Goal: Task Accomplishment & Management: Use online tool/utility

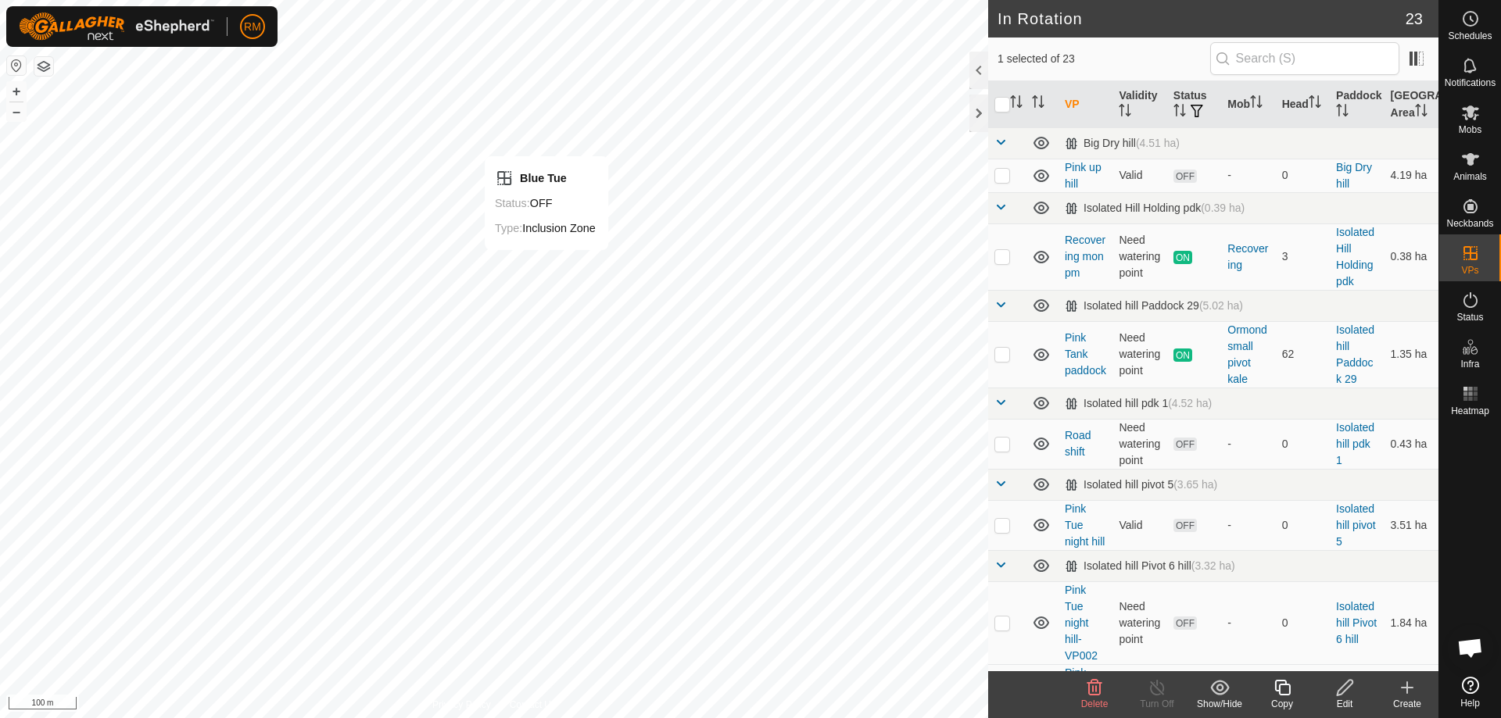
checkbox input "false"
checkbox input "true"
click at [1286, 686] on icon at bounding box center [1282, 688] width 16 height 16
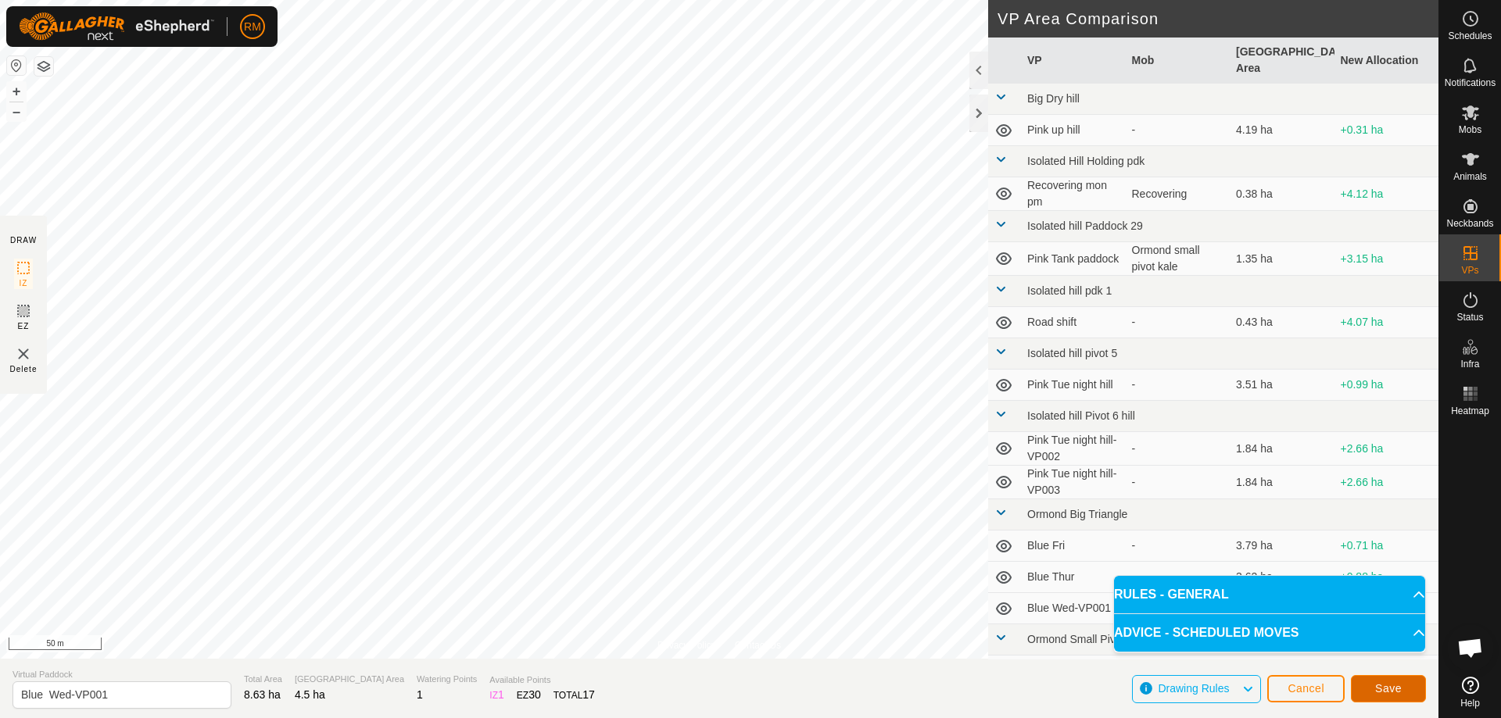
click at [1394, 684] on span "Save" at bounding box center [1388, 689] width 27 height 13
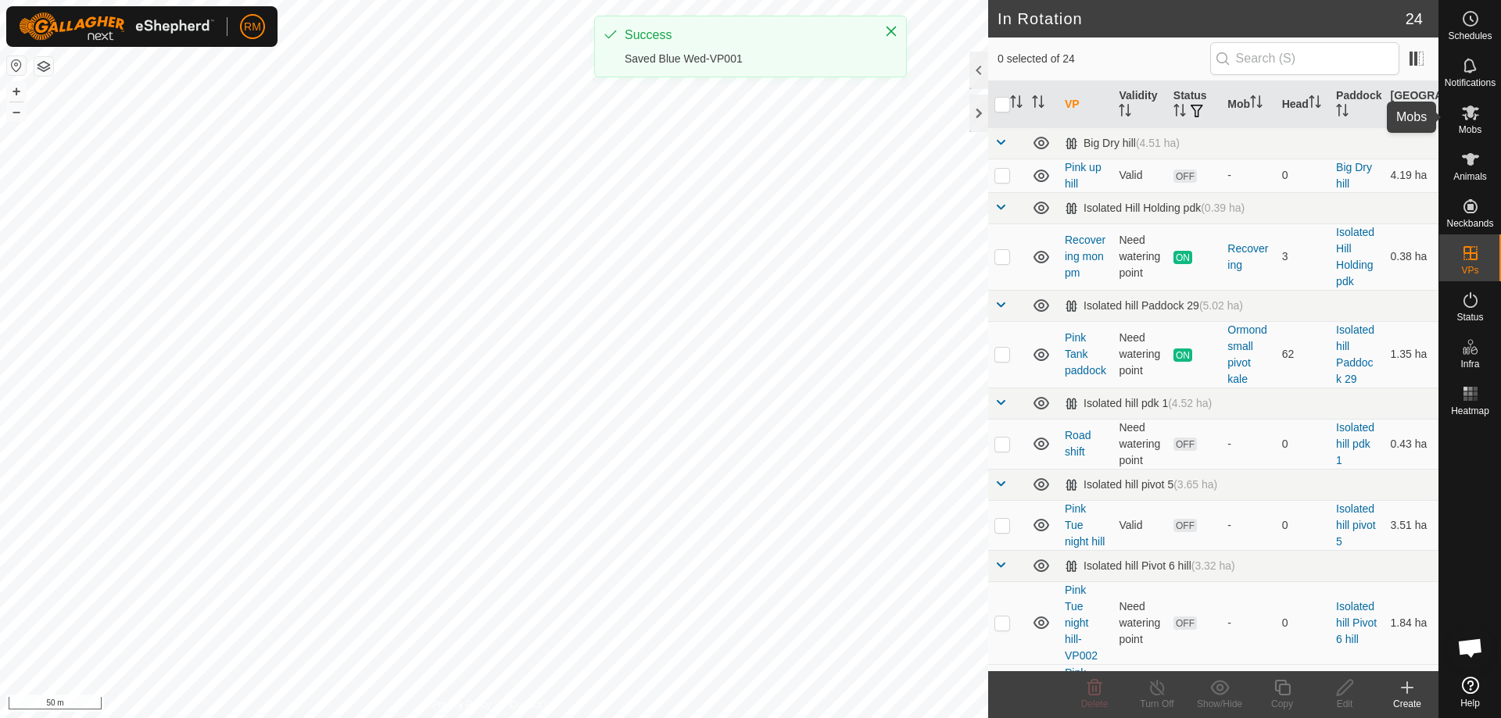
click at [1468, 114] on icon at bounding box center [1470, 113] width 17 height 15
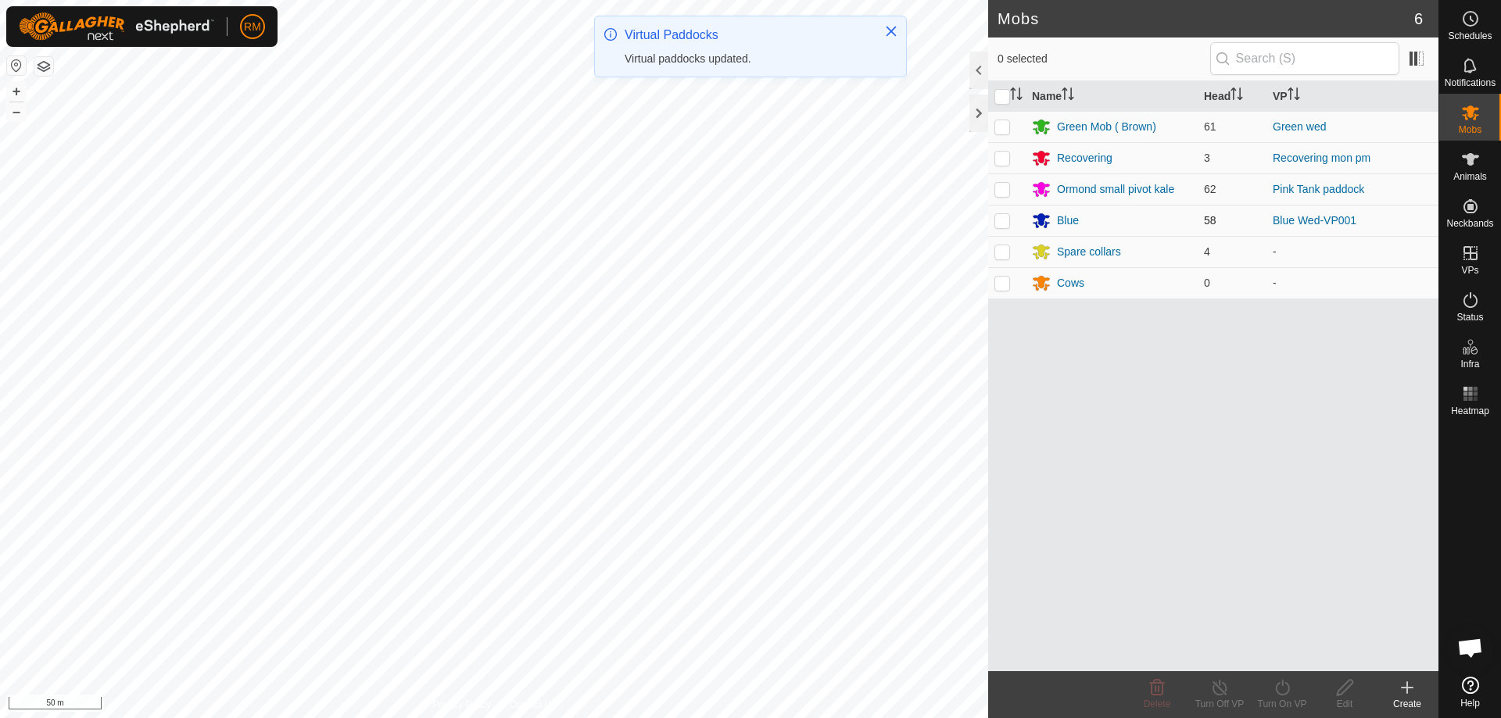
click at [1001, 219] on p-checkbox at bounding box center [1002, 220] width 16 height 13
checkbox input "true"
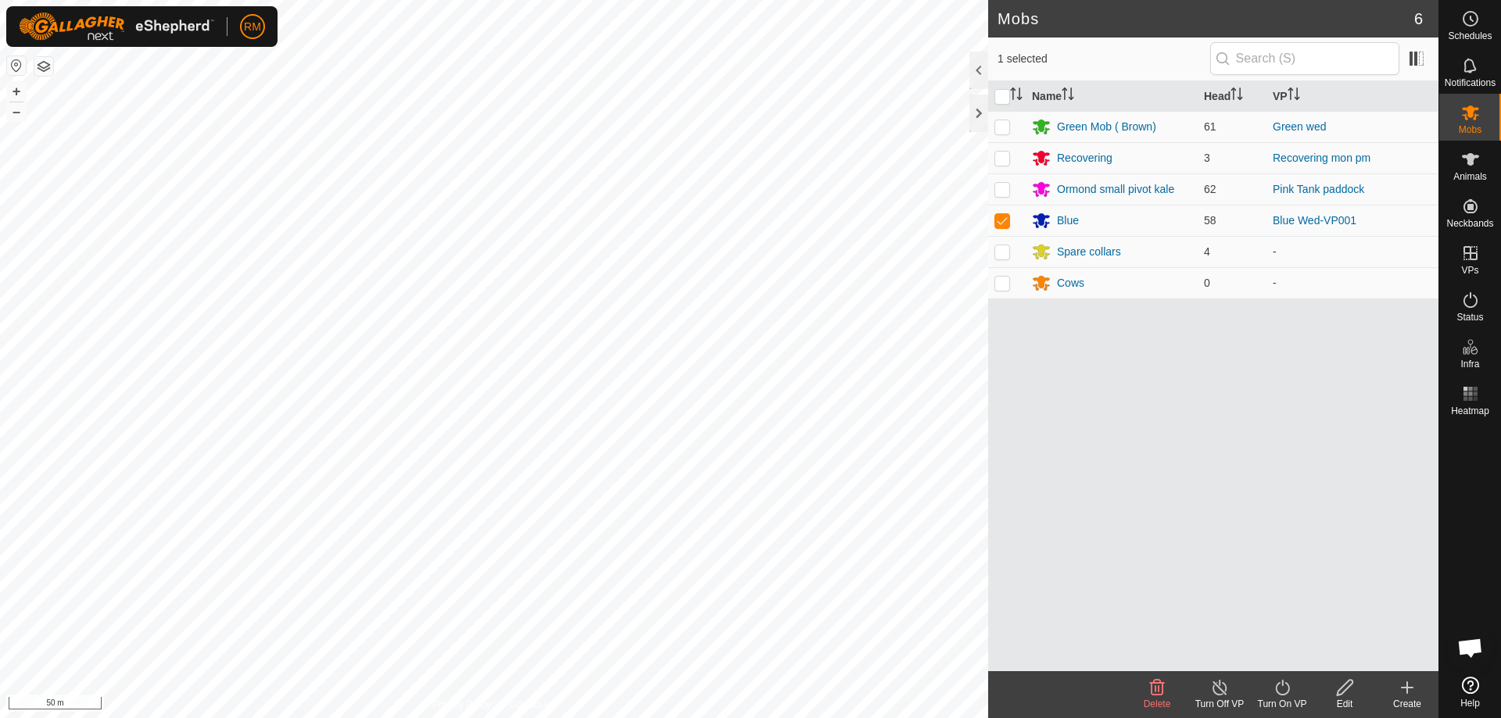
click at [1284, 689] on icon at bounding box center [1283, 688] width 20 height 19
click at [1283, 654] on link "Now" at bounding box center [1329, 653] width 155 height 31
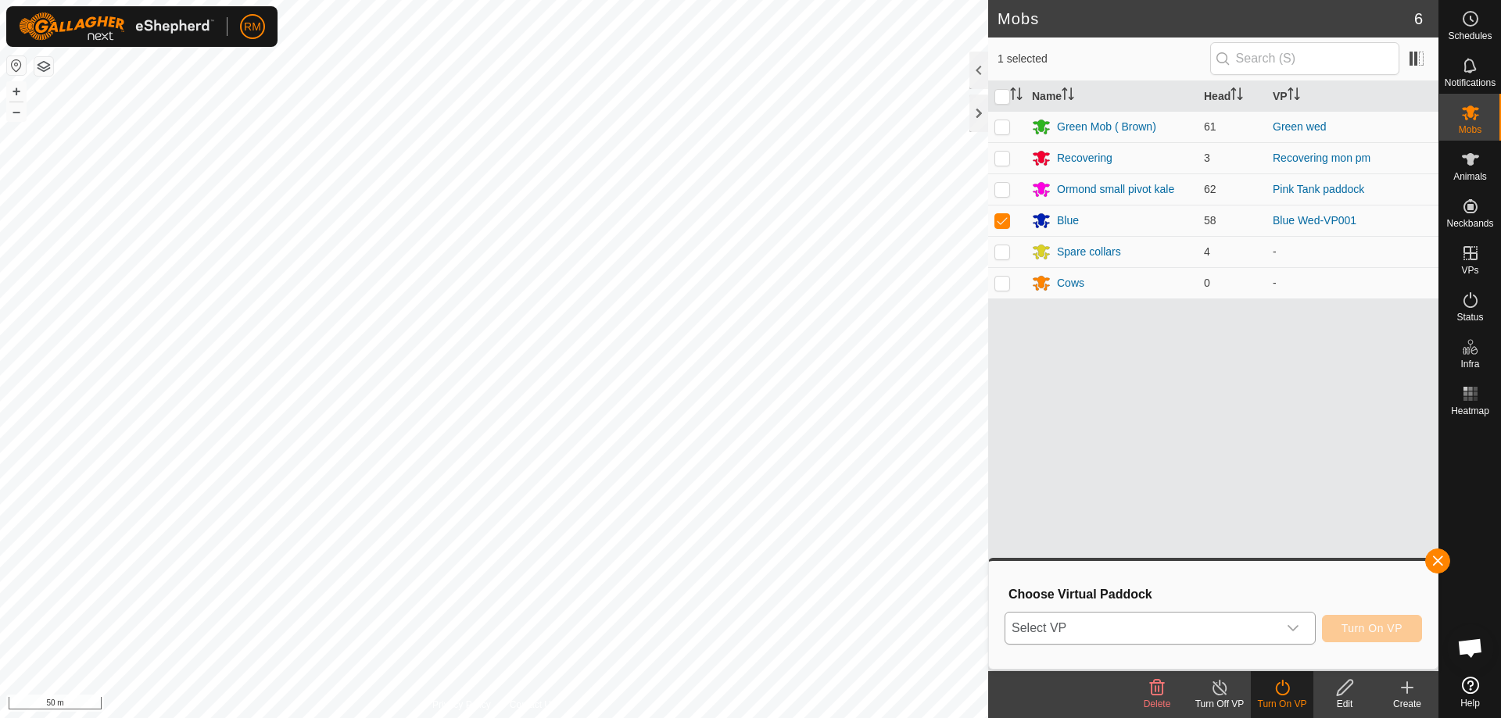
click at [1304, 625] on div "dropdown trigger" at bounding box center [1292, 628] width 31 height 31
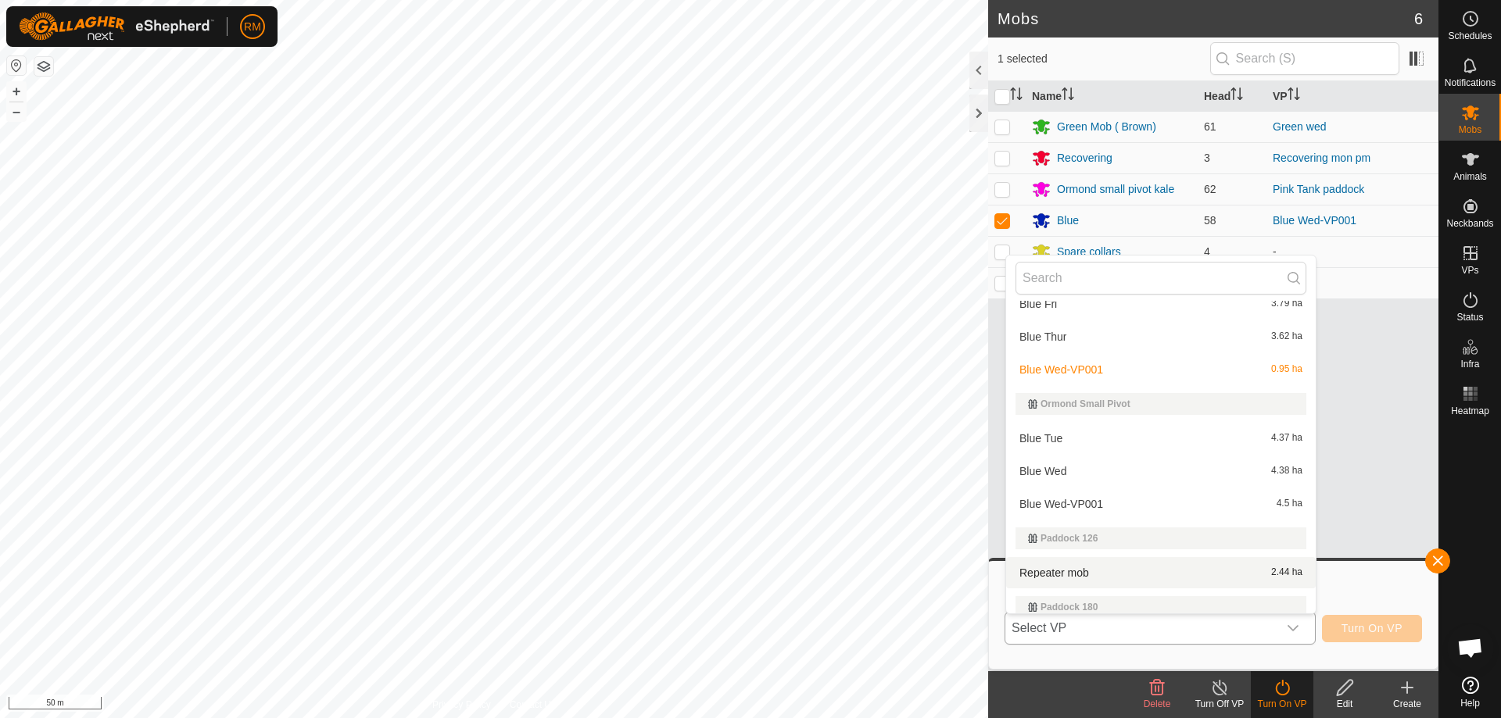
scroll to position [495, 0]
click at [1066, 506] on li "Blue Wed-VP001 4.5 ha" at bounding box center [1161, 503] width 310 height 31
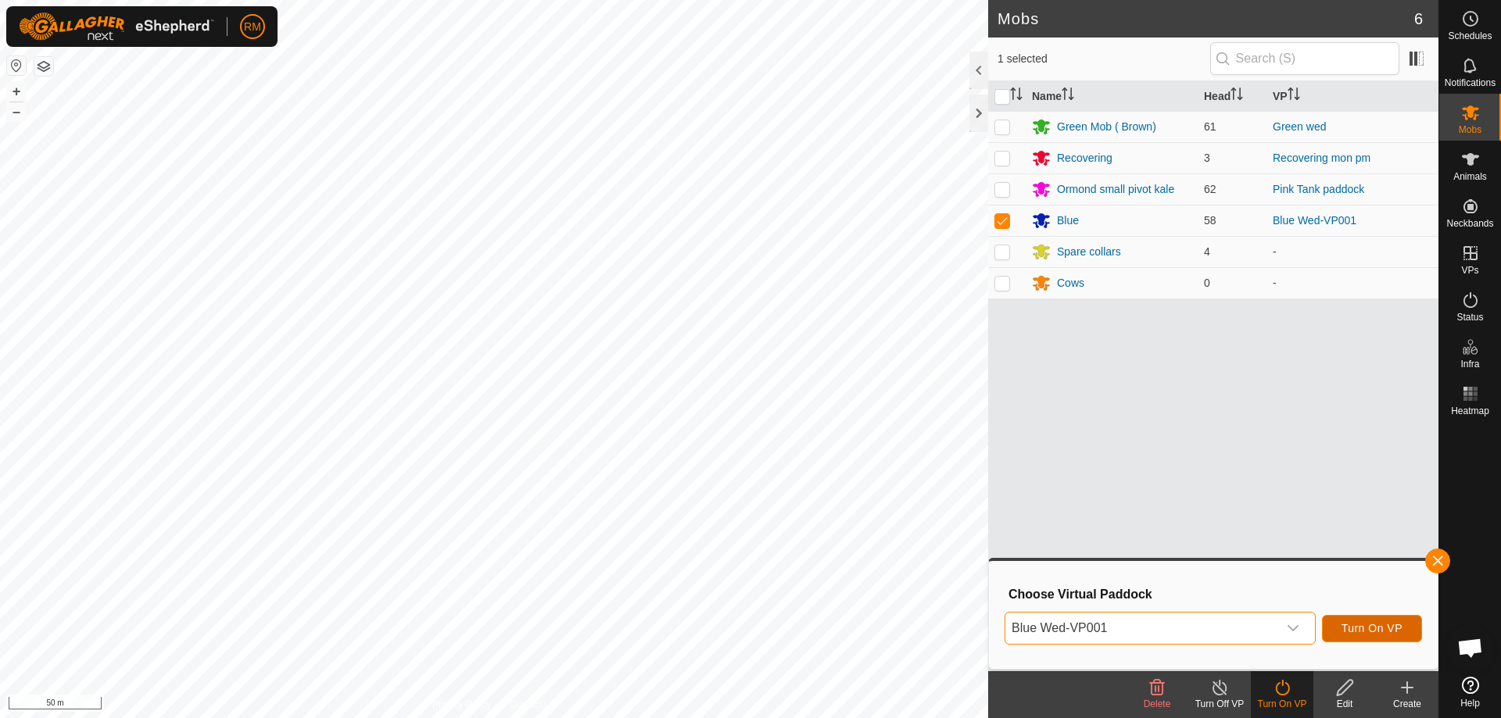
click at [1335, 625] on button "Turn On VP" at bounding box center [1372, 628] width 100 height 27
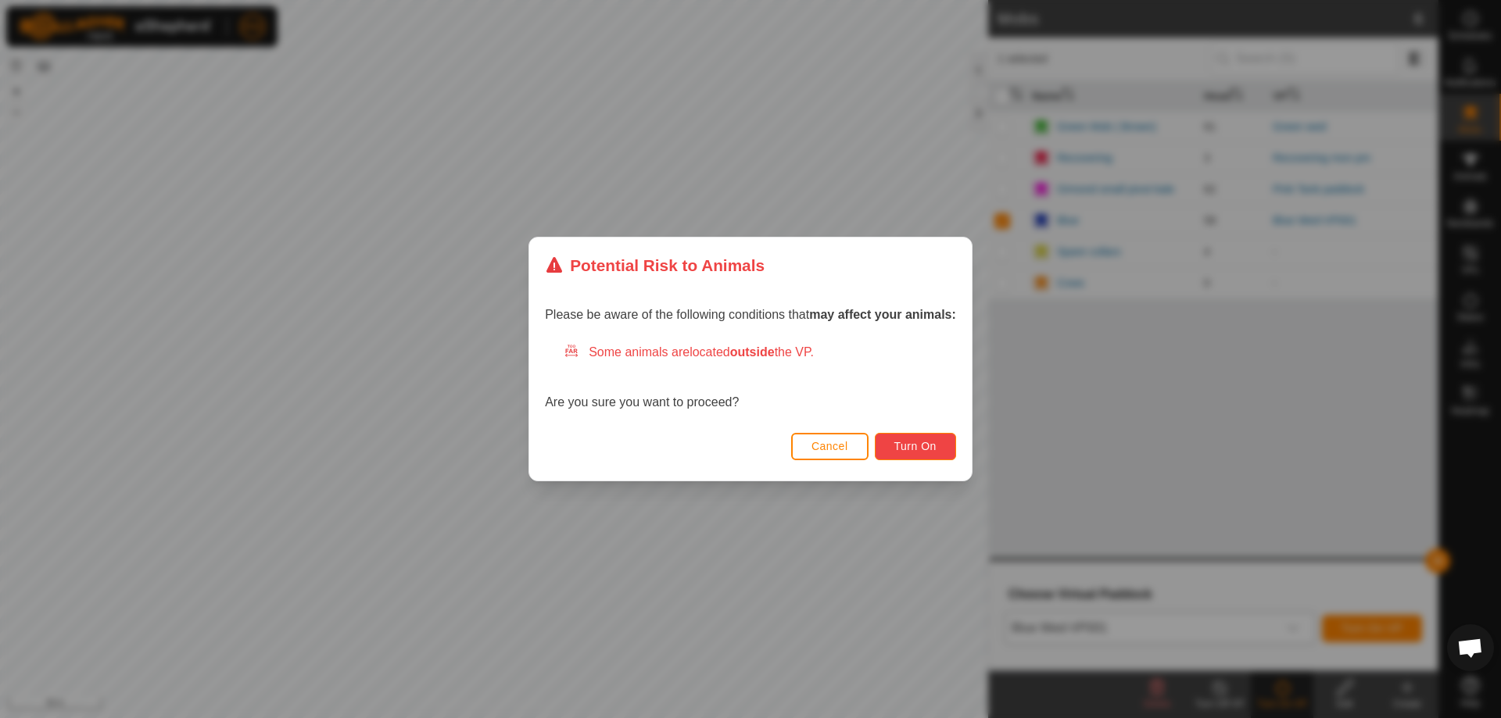
click at [925, 442] on span "Turn On" at bounding box center [915, 446] width 42 height 13
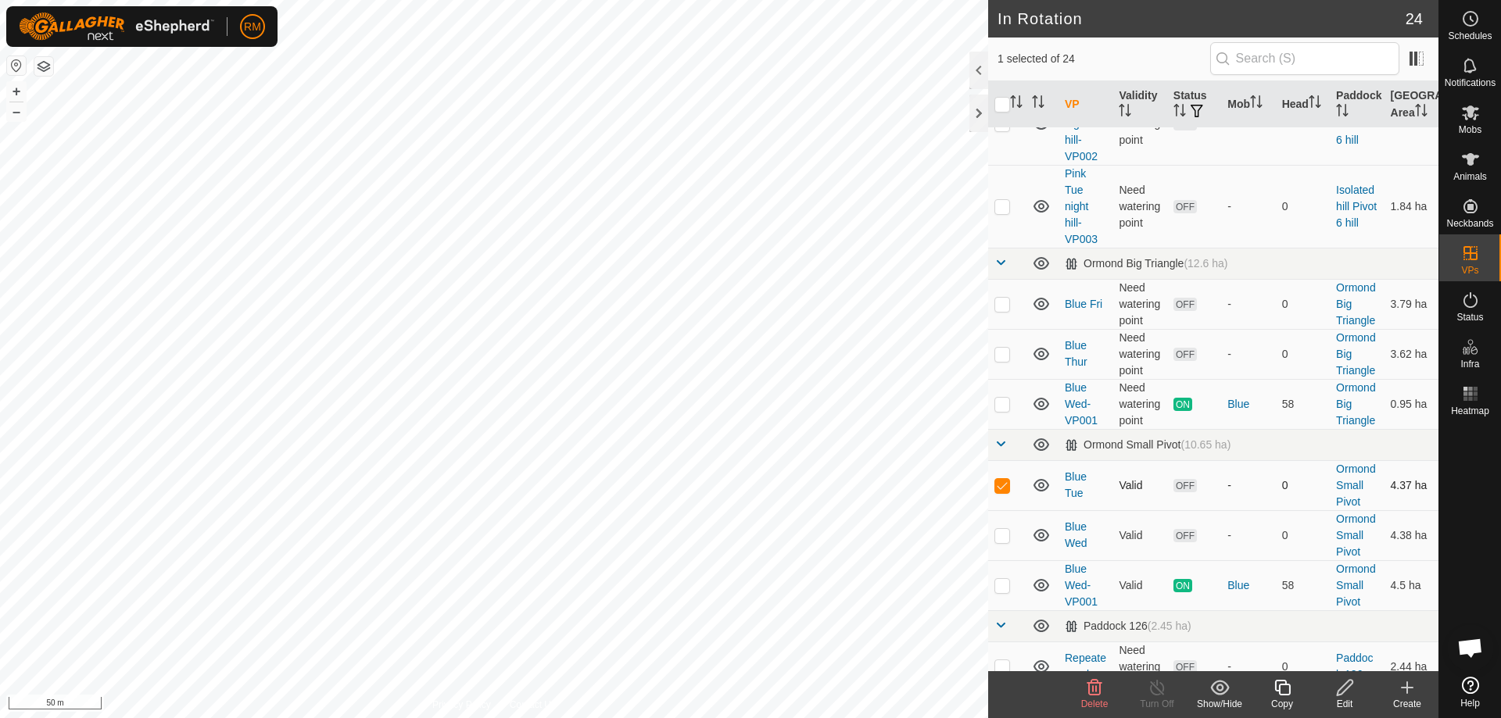
scroll to position [497, 0]
checkbox input "false"
checkbox input "true"
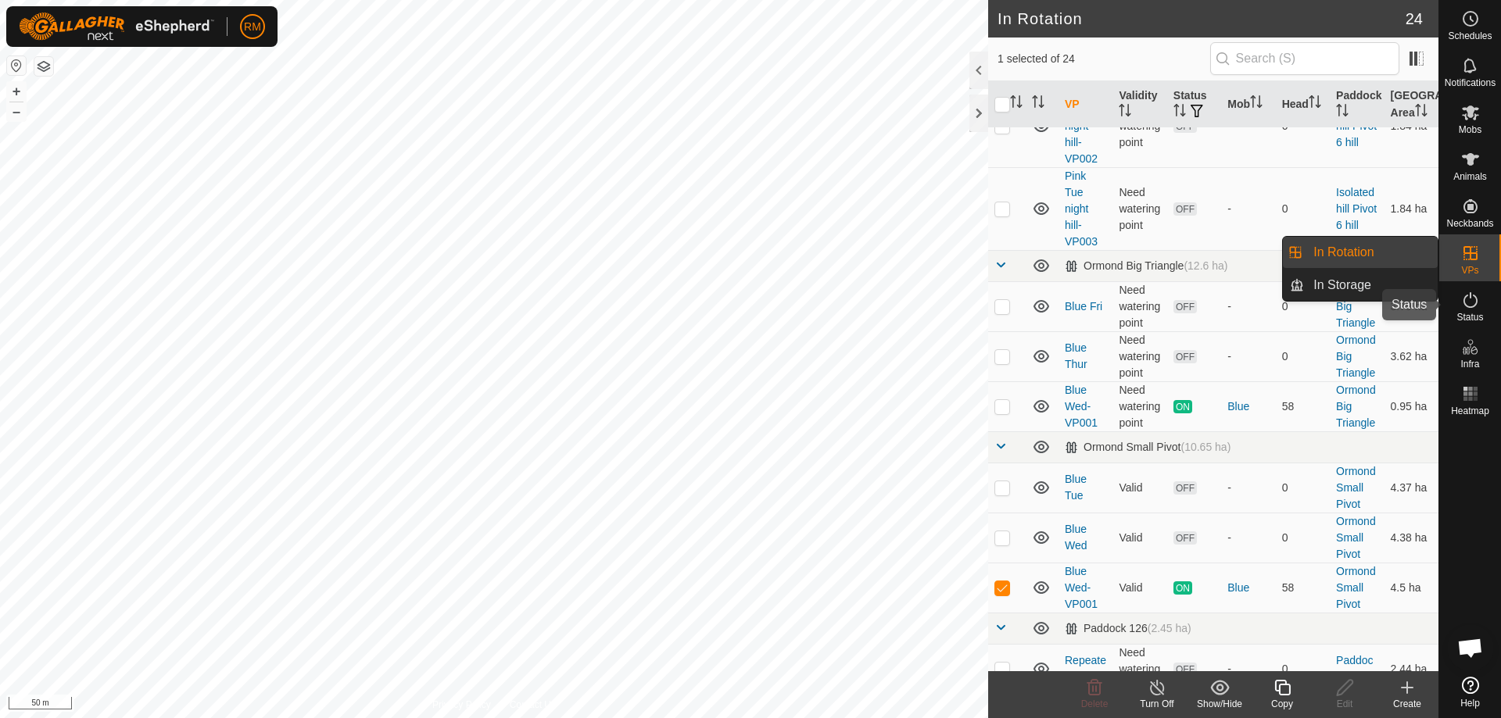
click at [1469, 299] on icon at bounding box center [1470, 300] width 19 height 19
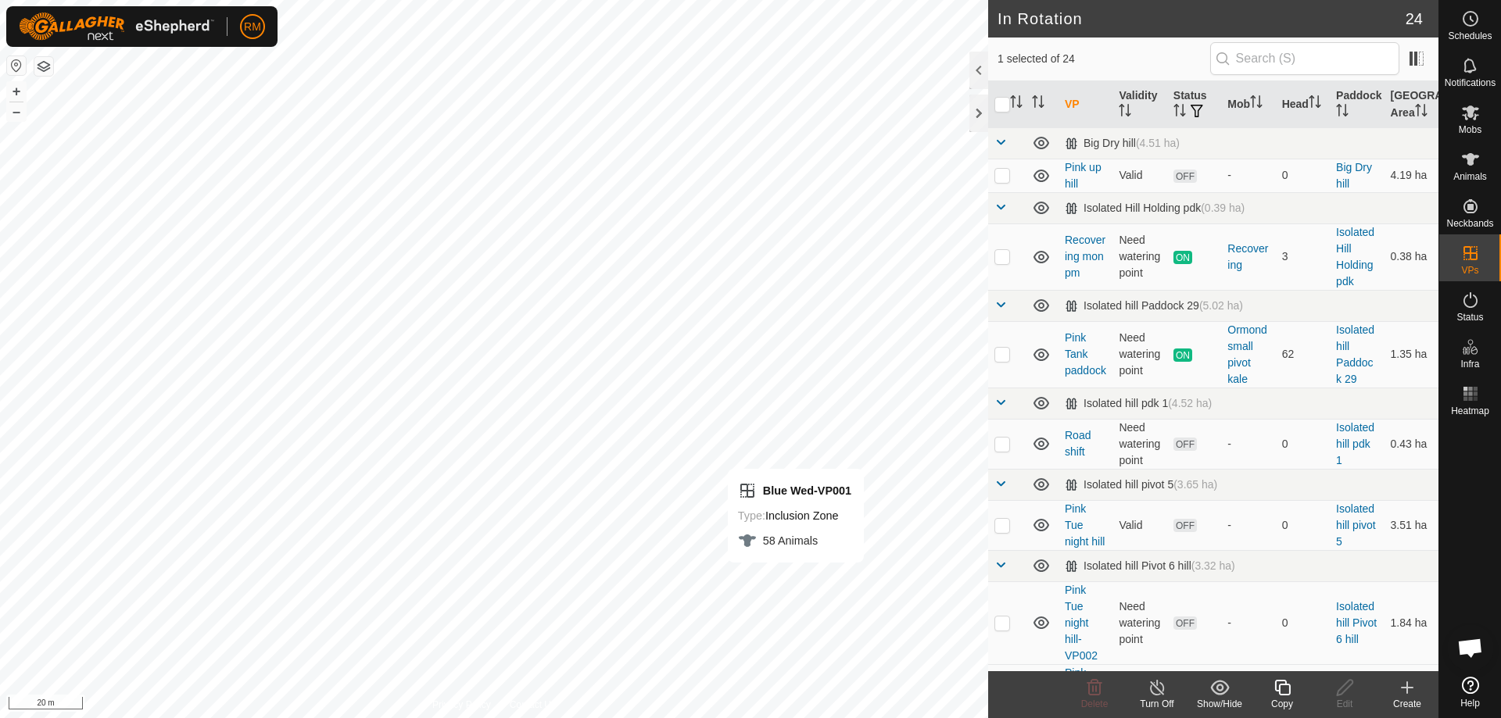
checkbox input "false"
